Goal: Download file/media

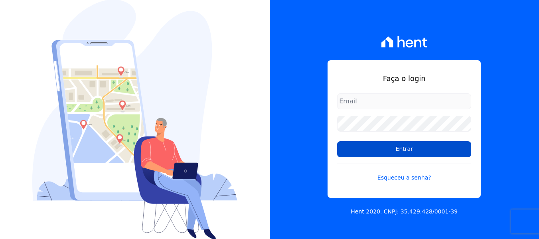
type input "[PERSON_NAME][EMAIL_ADDRESS][DOMAIN_NAME]"
click at [380, 154] on input "Entrar" at bounding box center [404, 149] width 134 height 16
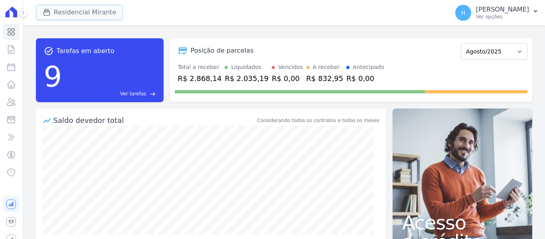
click at [68, 11] on button "Residencial Mirante" at bounding box center [79, 12] width 87 height 15
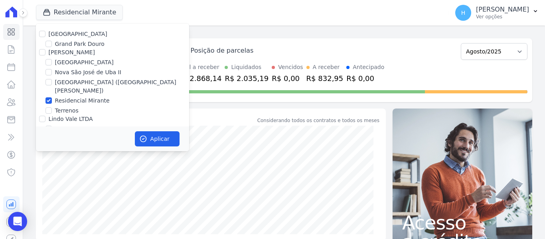
click at [59, 32] on label "Residencial Park" at bounding box center [78, 34] width 59 height 6
click at [46, 32] on input "Residencial Park" at bounding box center [42, 34] width 6 height 6
checkbox input "true"
click at [43, 51] on input "JG Freitas" at bounding box center [42, 52] width 6 height 6
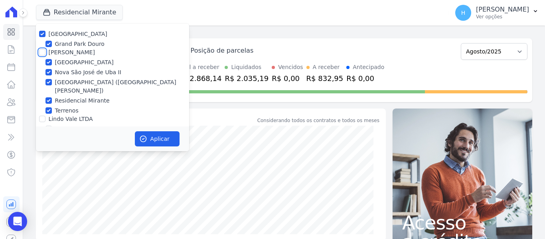
checkbox input "true"
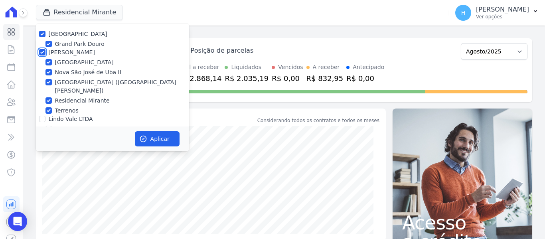
scroll to position [23, 0]
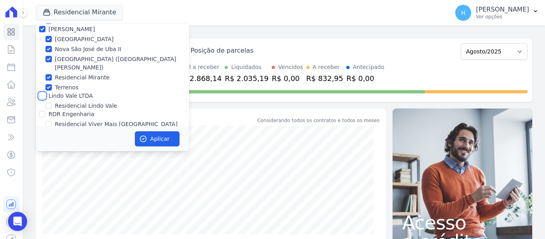
click at [43, 93] on input "Lindo Vale LTDA" at bounding box center [42, 96] width 6 height 6
checkbox input "true"
click at [46, 110] on div "RDR Engenharia" at bounding box center [112, 114] width 153 height 8
click at [42, 111] on input "RDR Engenharia" at bounding box center [42, 114] width 6 height 6
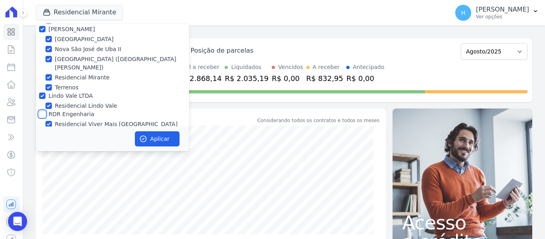
checkbox input "true"
click at [142, 136] on icon "button" at bounding box center [143, 139] width 6 height 6
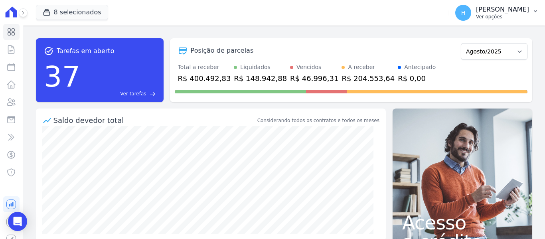
drag, startPoint x: 528, startPoint y: 8, endPoint x: 527, endPoint y: 14, distance: 6.0
click at [528, 8] on p "Hellen Vilaça" at bounding box center [502, 10] width 53 height 8
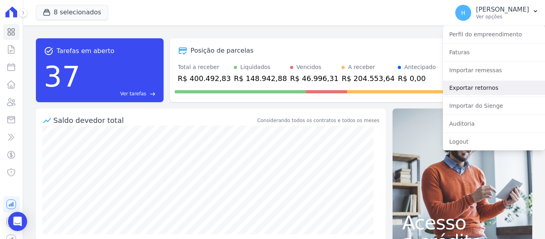
click at [480, 87] on link "Exportar retornos" at bounding box center [494, 88] width 102 height 14
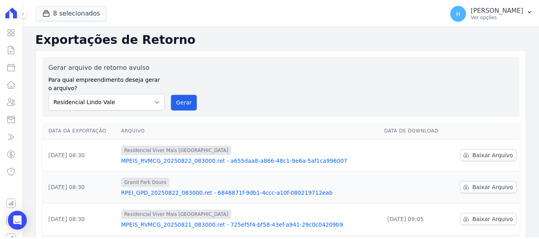
scroll to position [40, 0]
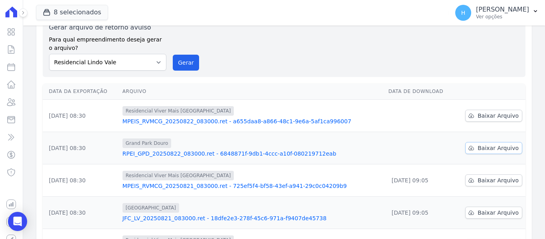
click at [472, 148] on link "Baixar Arquivo" at bounding box center [493, 148] width 57 height 12
click at [476, 111] on link "Baixar Arquivo" at bounding box center [493, 116] width 57 height 12
click at [255, 67] on div "Gerar arquivo de retorno avulso Para qual empreendimento deseja gerar o arquivo…" at bounding box center [284, 47] width 470 height 48
click at [528, 13] on p "Hellen Vilaça" at bounding box center [502, 10] width 53 height 8
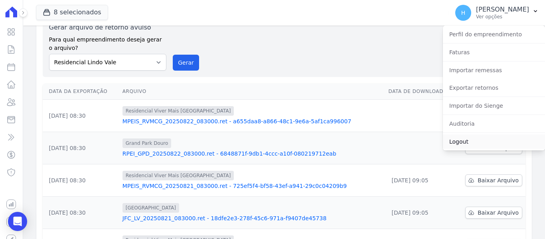
click at [471, 144] on link "Logout" at bounding box center [494, 142] width 102 height 14
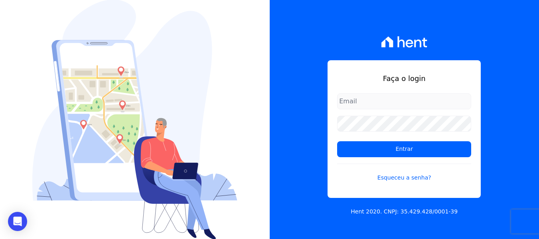
type input "[PERSON_NAME][EMAIL_ADDRESS][DOMAIN_NAME]"
